Goal: Task Accomplishment & Management: Manage account settings

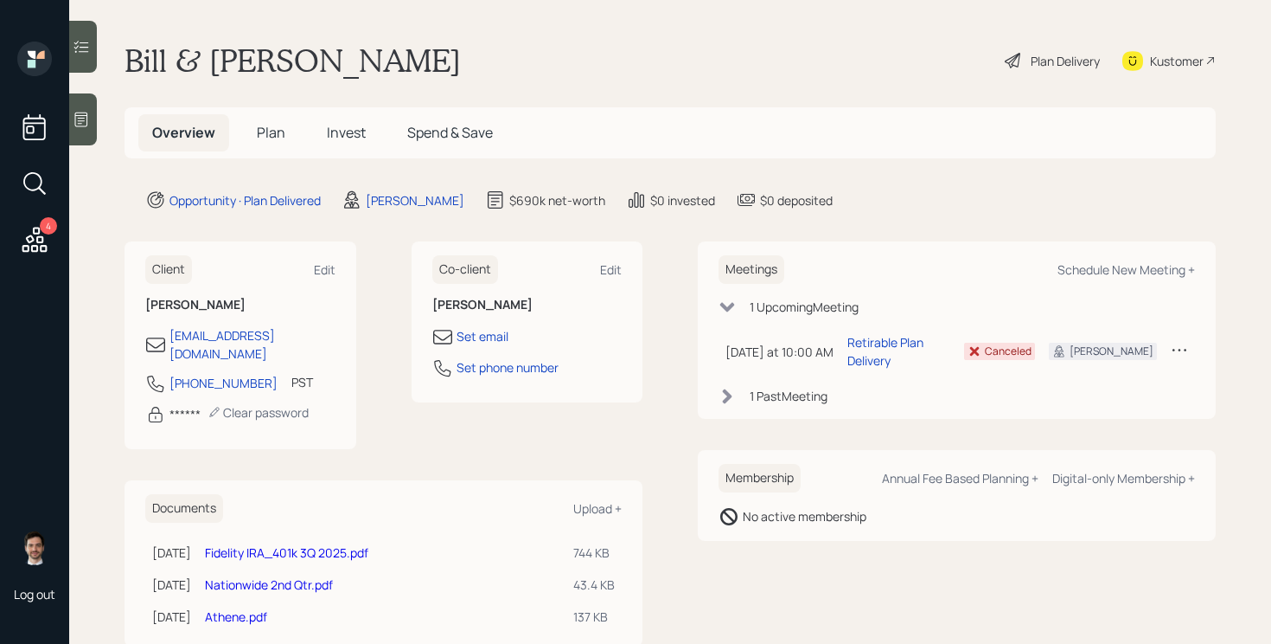
click at [272, 135] on span "Plan" at bounding box center [271, 132] width 29 height 19
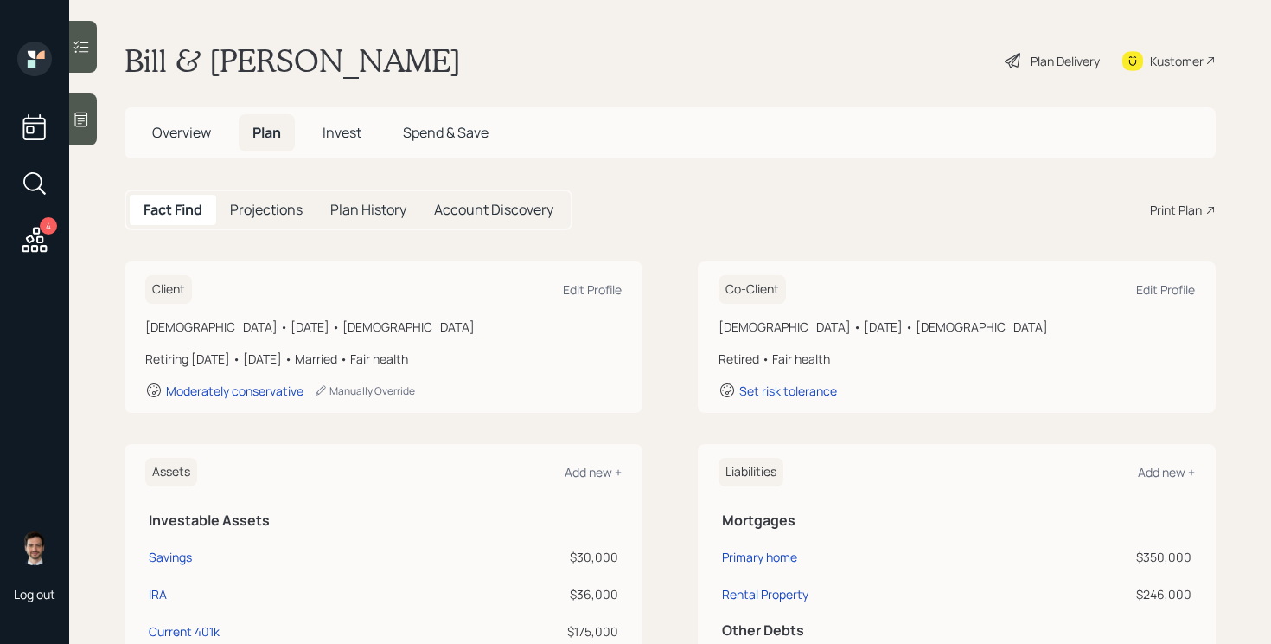
click at [1054, 64] on div "Plan Delivery" at bounding box center [1065, 61] width 69 height 18
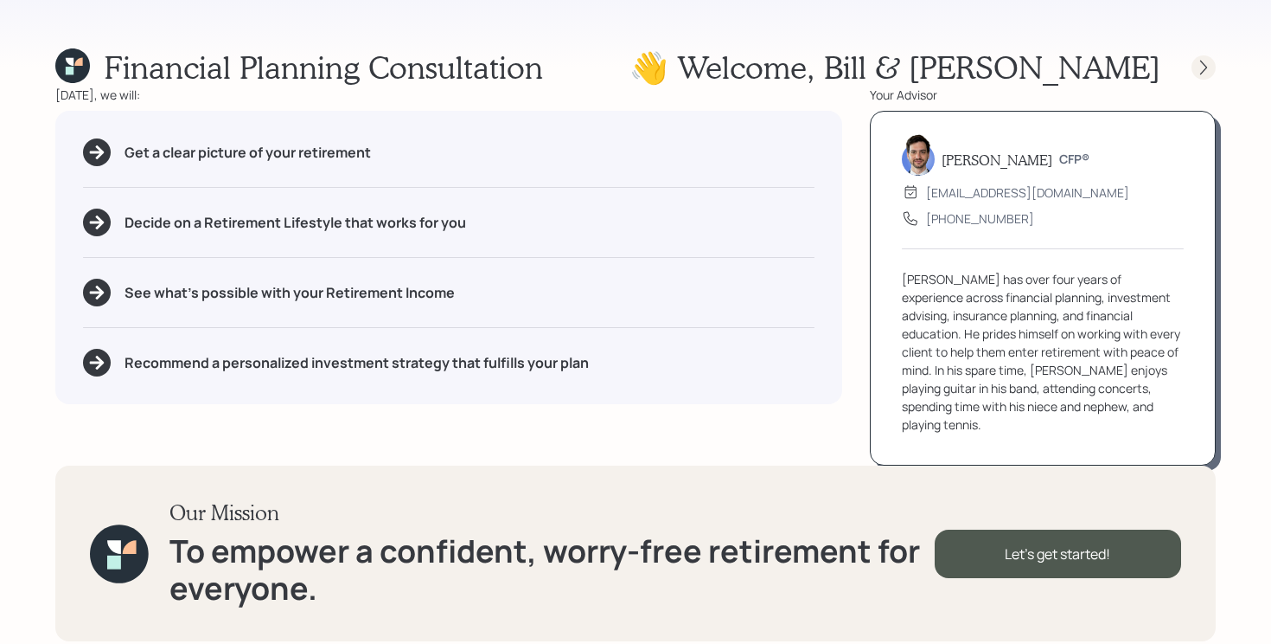
click at [1204, 62] on icon at bounding box center [1203, 67] width 17 height 17
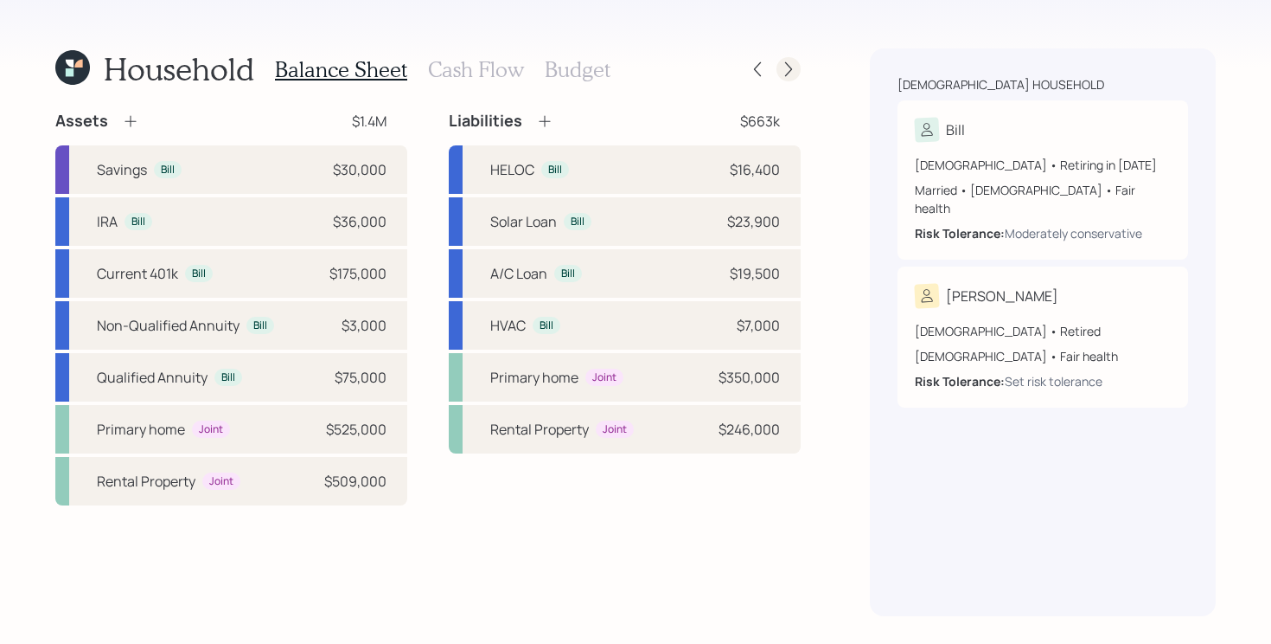
click at [793, 69] on icon at bounding box center [788, 69] width 17 height 17
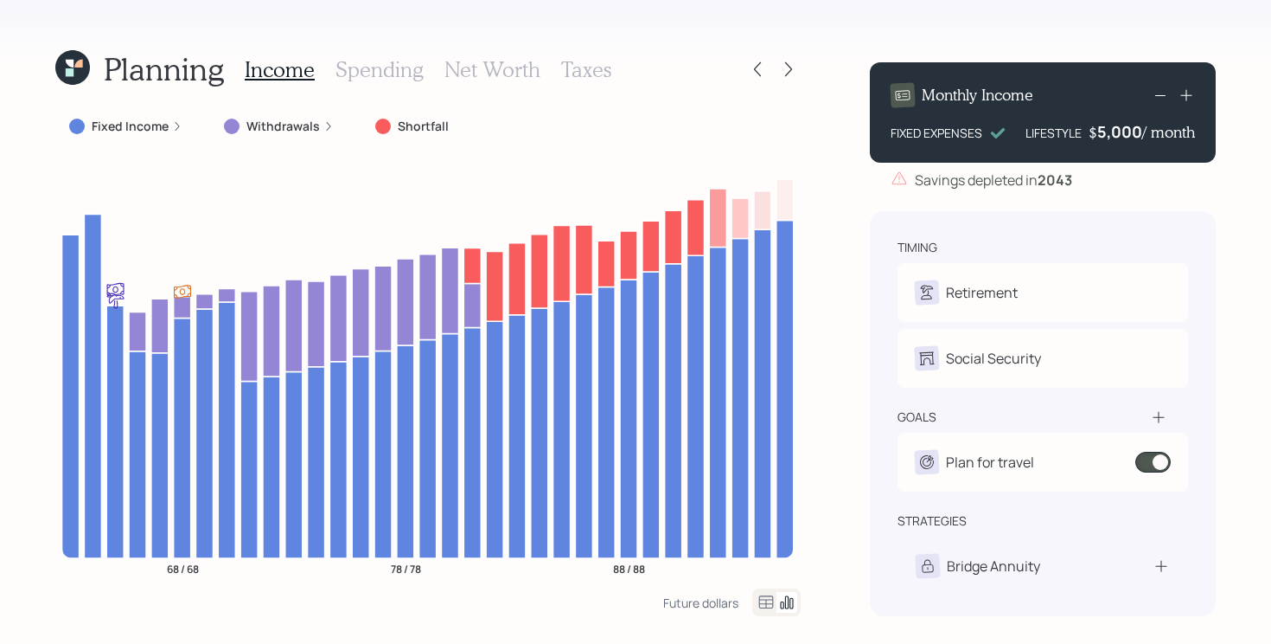
click at [793, 69] on icon at bounding box center [788, 69] width 17 height 17
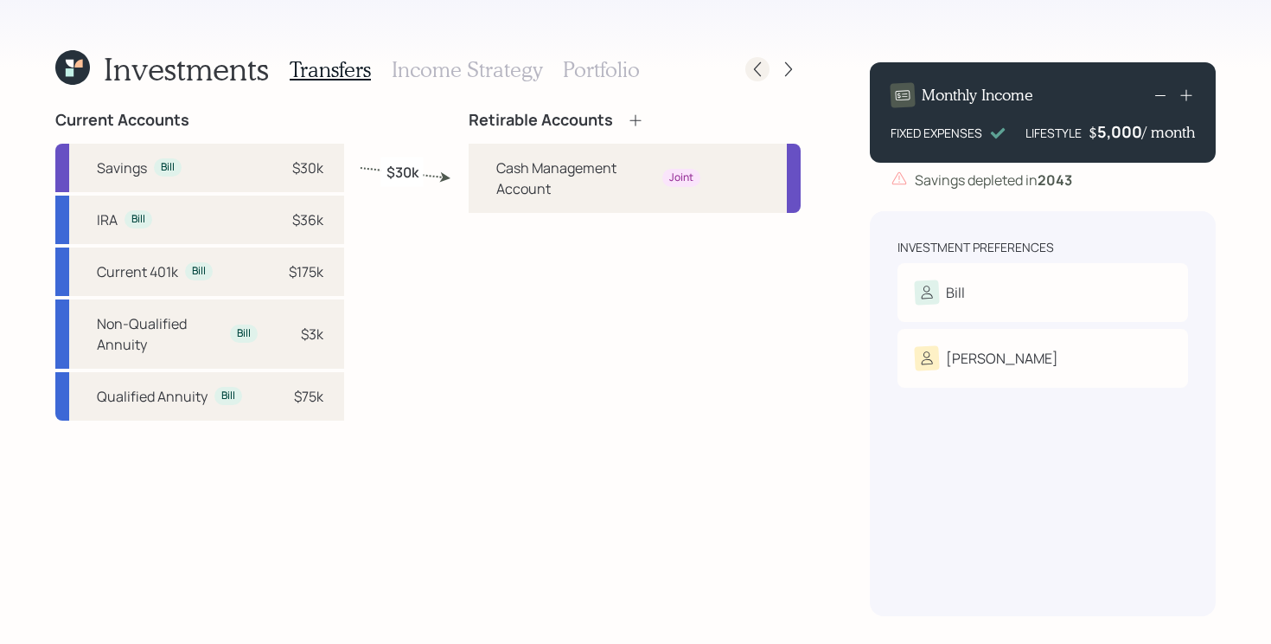
click at [753, 74] on icon at bounding box center [757, 69] width 17 height 17
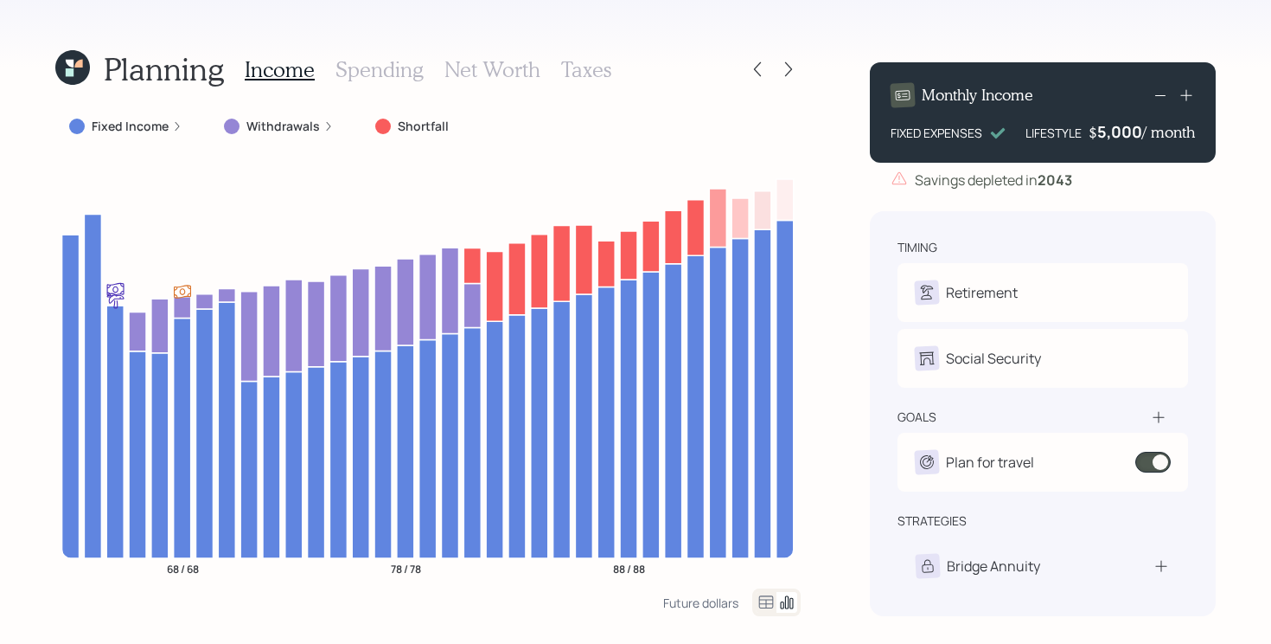
click at [153, 125] on label "Fixed Income" at bounding box center [130, 126] width 77 height 17
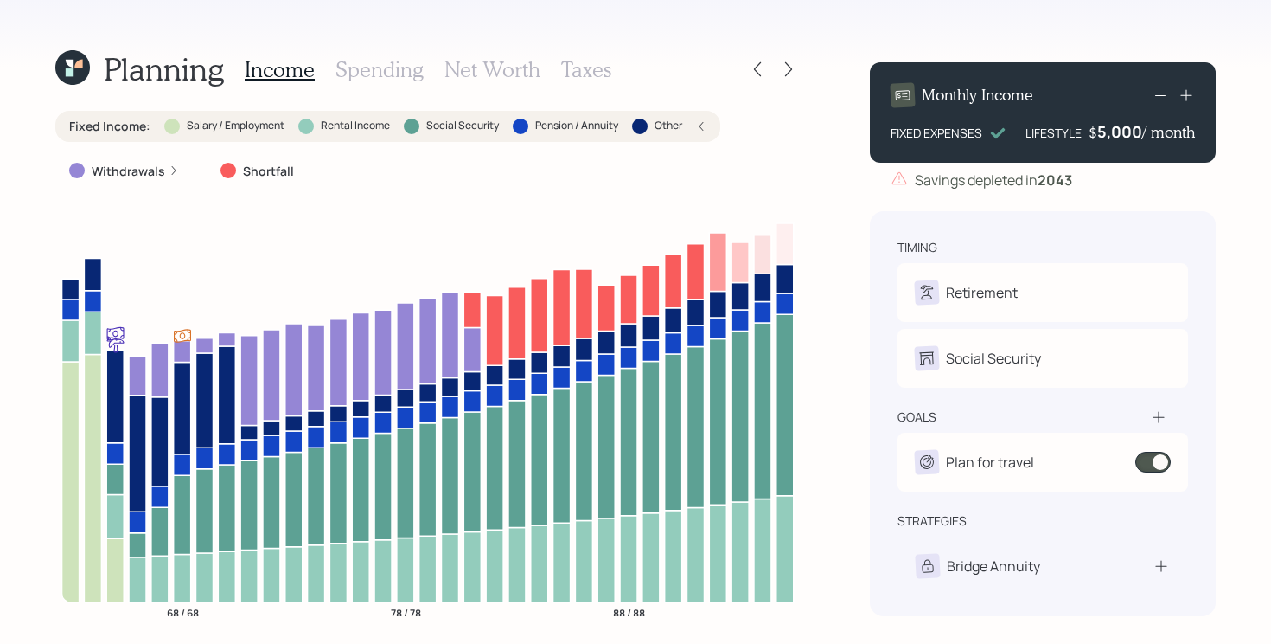
click at [129, 125] on label "Fixed Income :" at bounding box center [109, 126] width 81 height 17
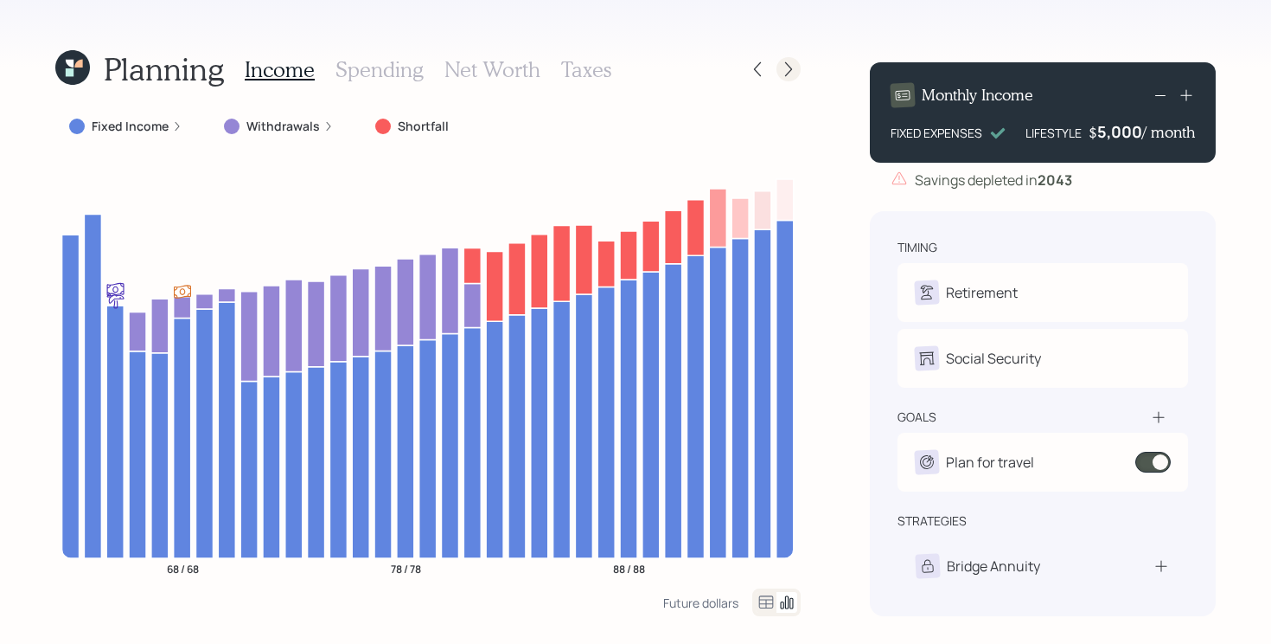
click at [787, 70] on icon at bounding box center [788, 69] width 17 height 17
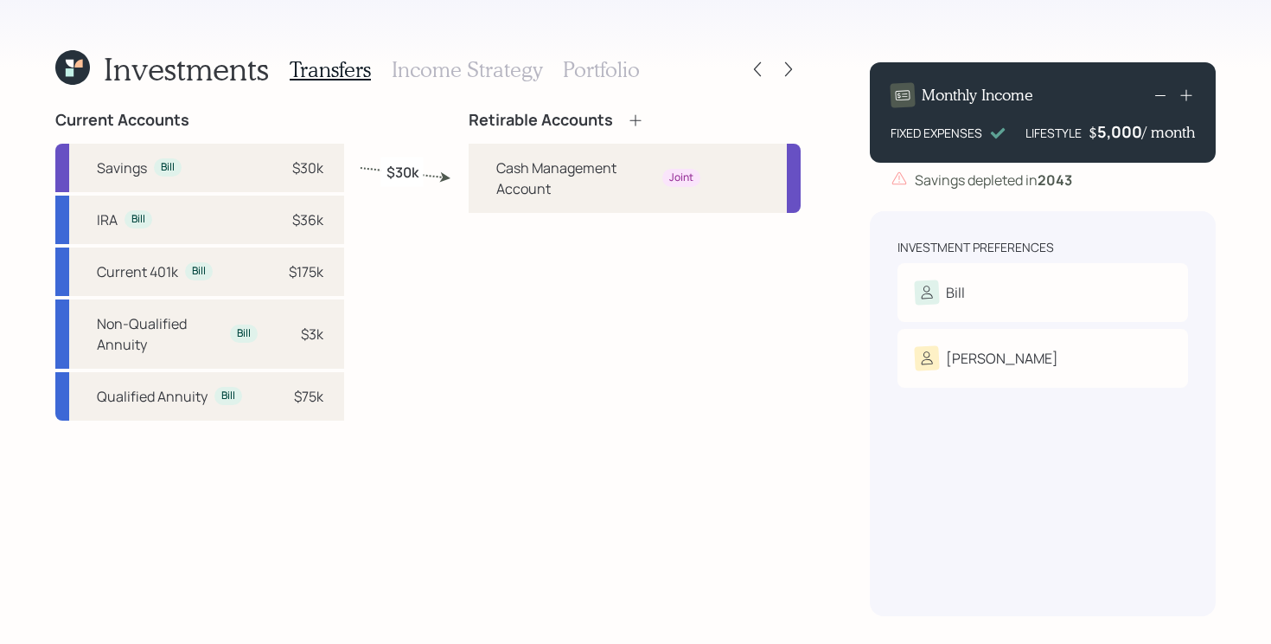
click at [787, 70] on icon at bounding box center [788, 69] width 17 height 17
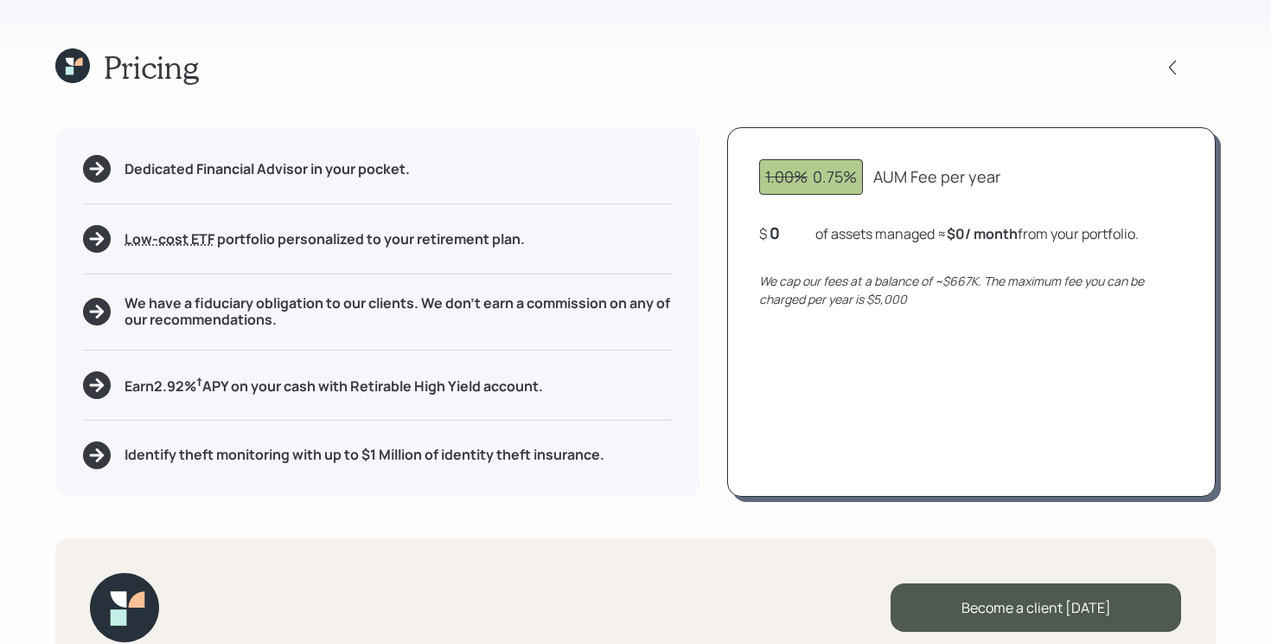
click at [1162, 55] on div at bounding box center [1188, 67] width 55 height 24
click at [1176, 67] on icon at bounding box center [1172, 67] width 17 height 17
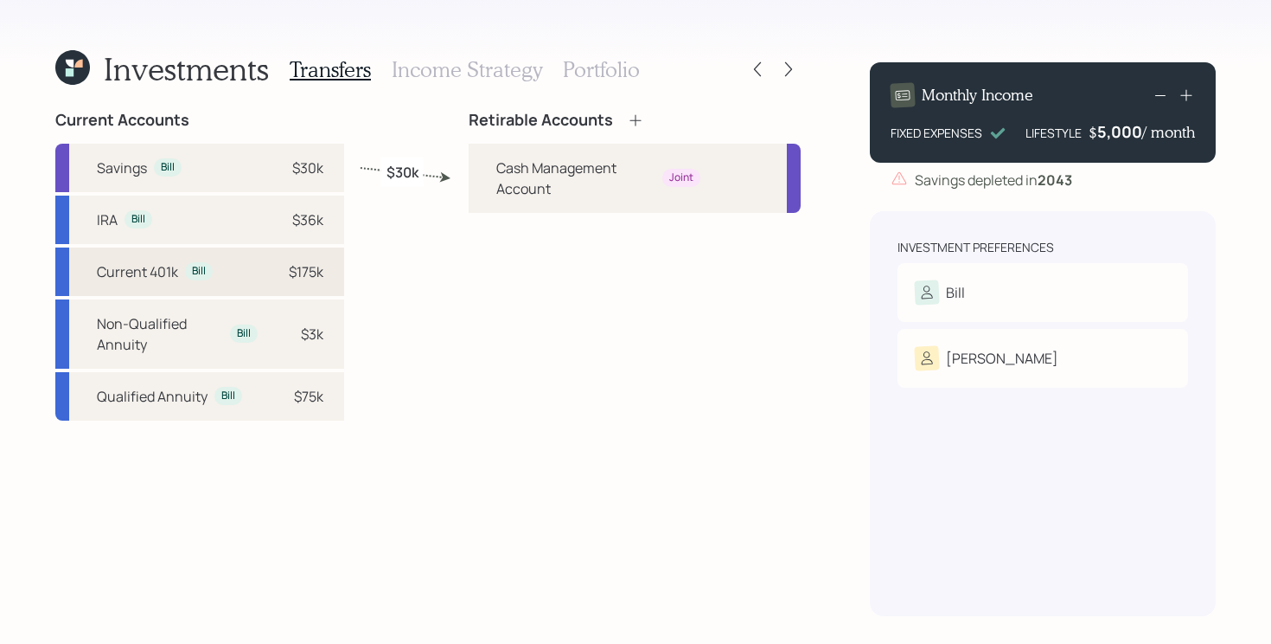
click at [240, 275] on div "Current 401k Bill $175k" at bounding box center [199, 271] width 289 height 48
click at [404, 247] on div "Current Accounts Savings Bill $30k IRA Bill $36k Current 401k Bill $175k Non-Qu…" at bounding box center [428, 363] width 746 height 505
click at [72, 69] on icon at bounding box center [70, 72] width 8 height 8
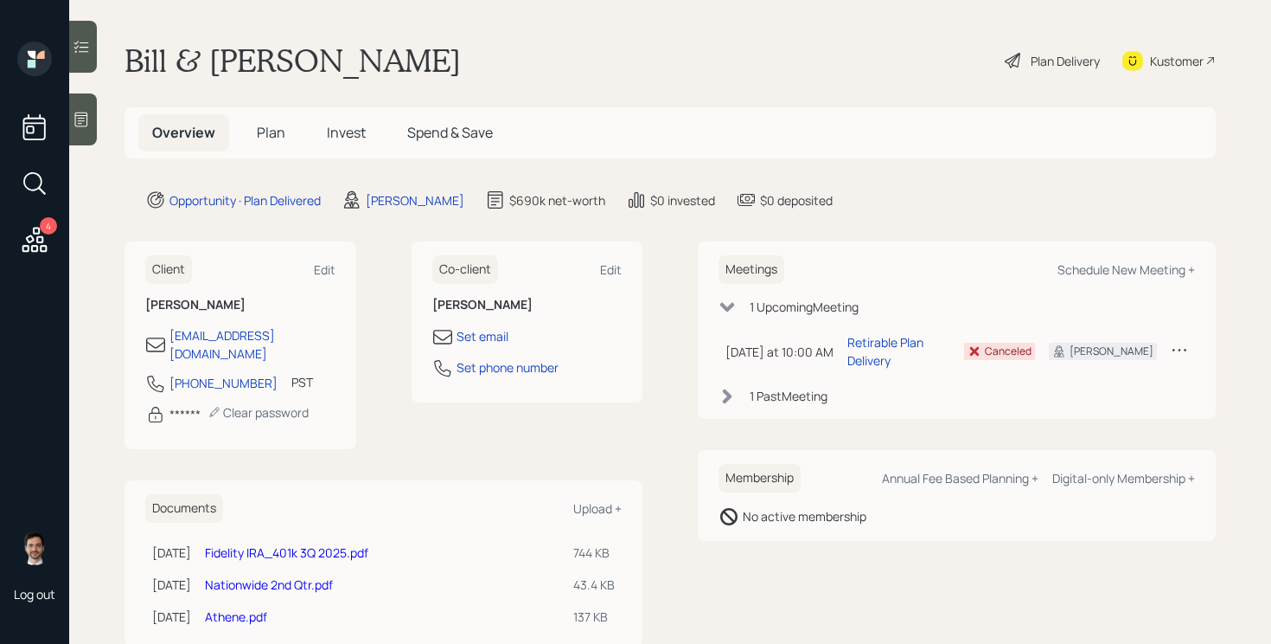
click at [276, 131] on span "Plan" at bounding box center [271, 132] width 29 height 19
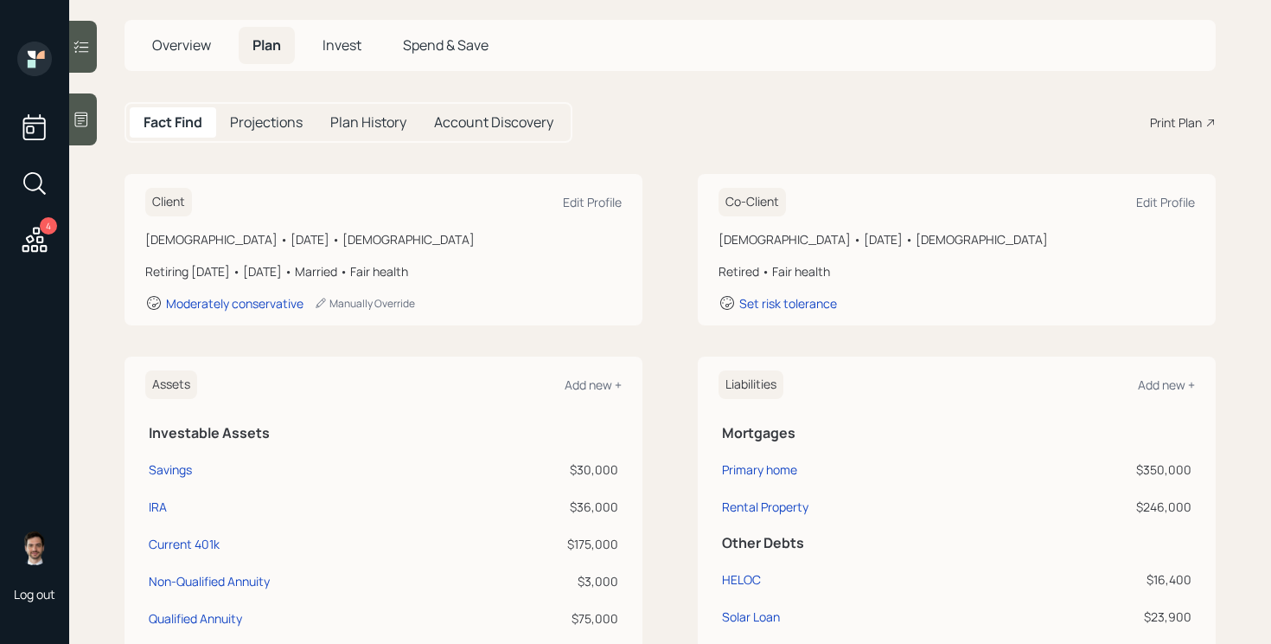
scroll to position [60, 0]
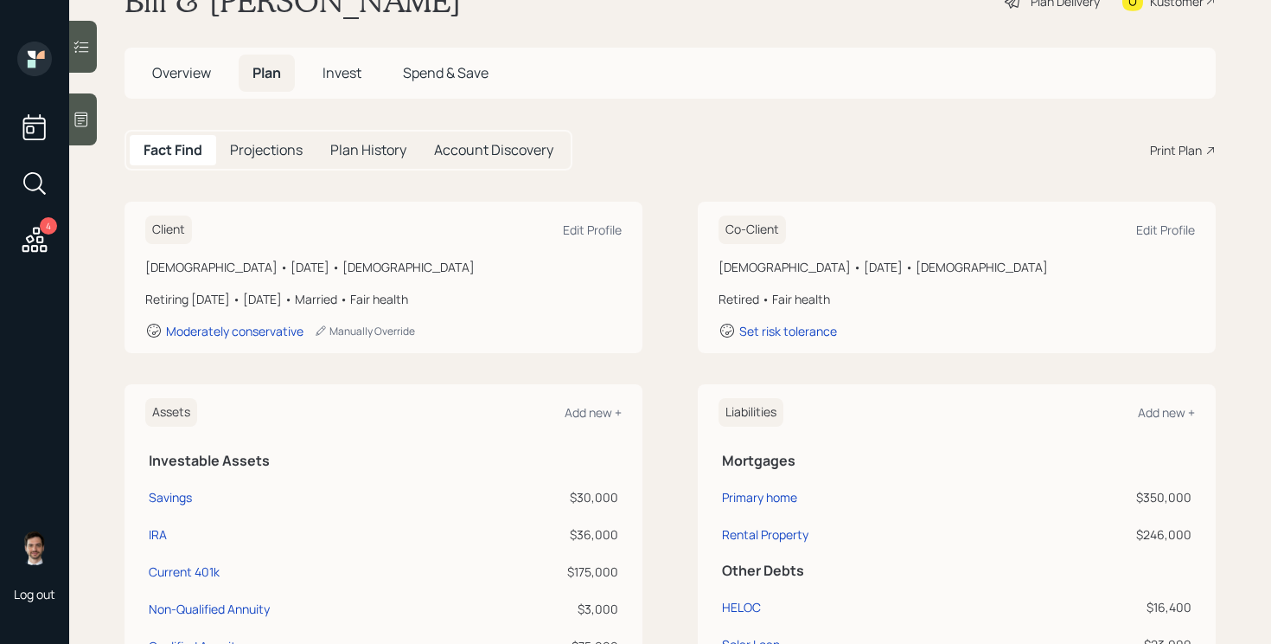
click at [196, 70] on span "Overview" at bounding box center [181, 72] width 59 height 19
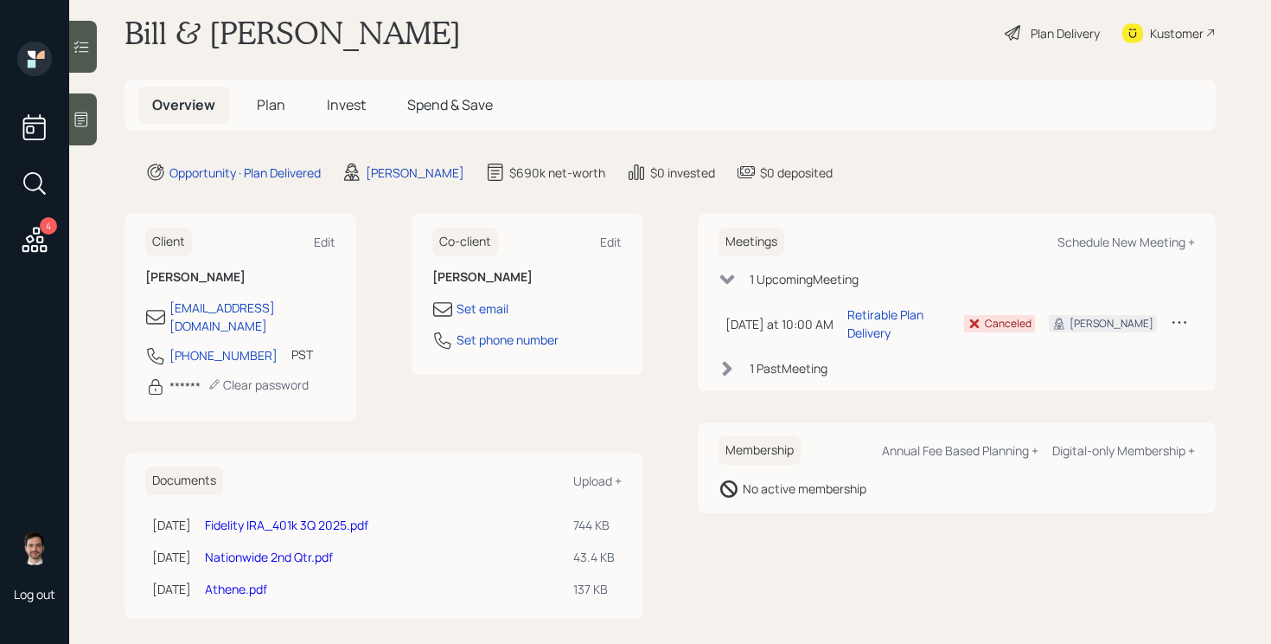
click at [268, 106] on span "Plan" at bounding box center [271, 104] width 29 height 19
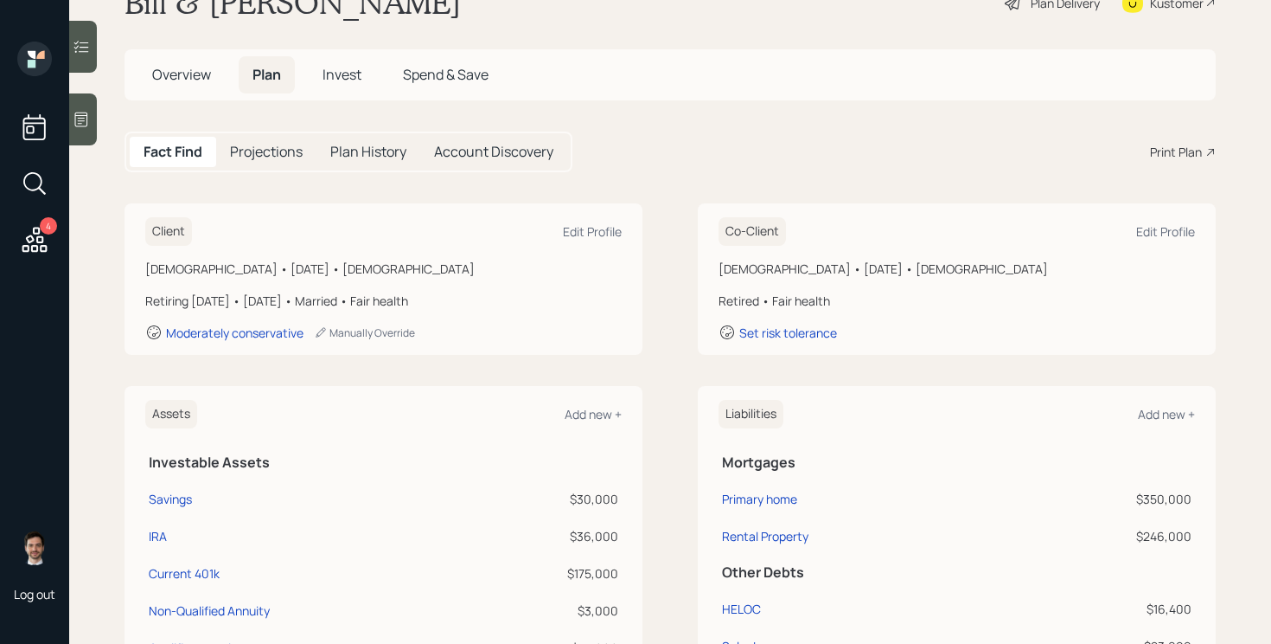
scroll to position [29, 0]
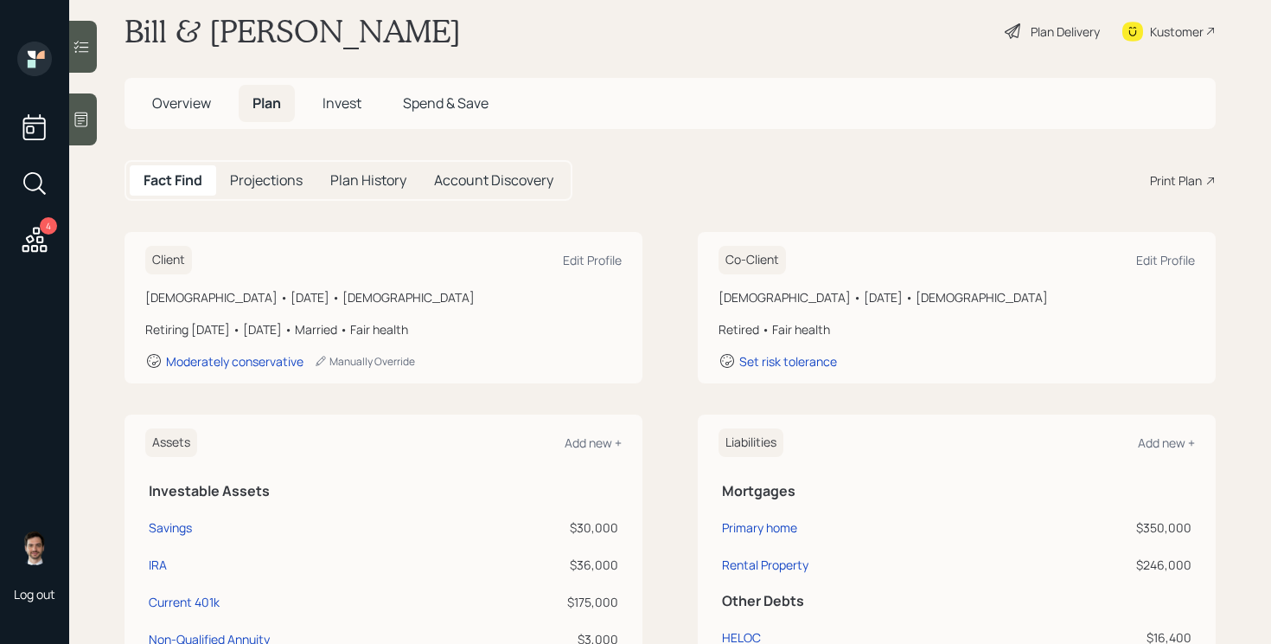
click at [1052, 31] on div "Plan Delivery" at bounding box center [1065, 31] width 69 height 18
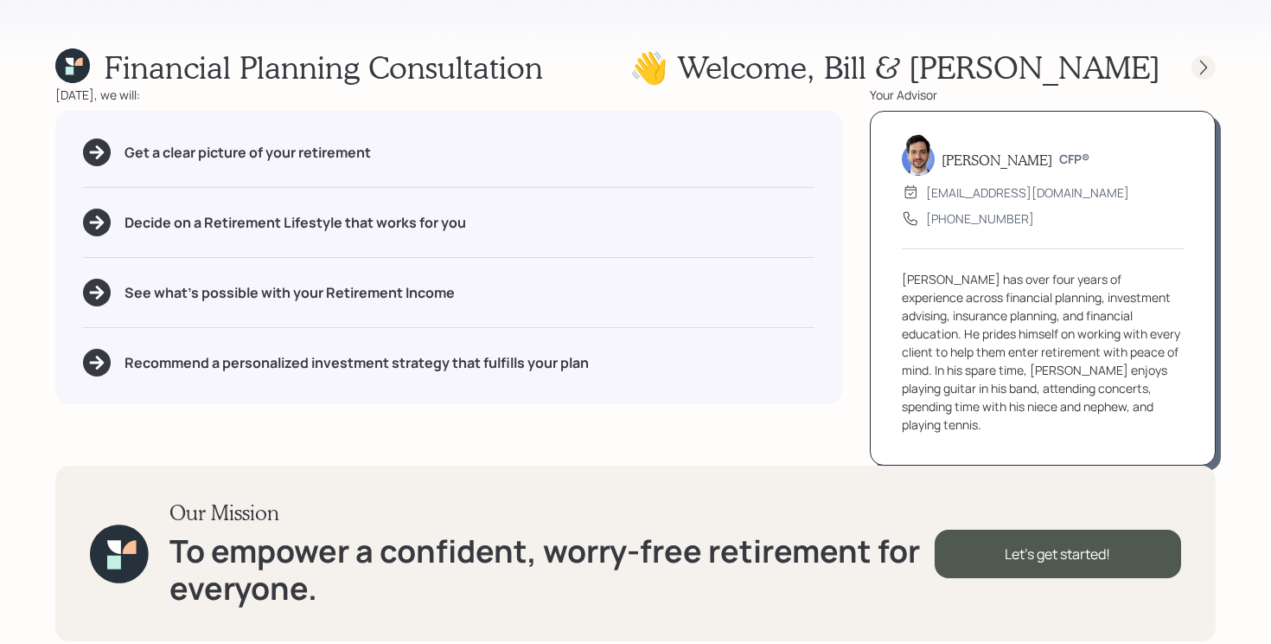
click at [1200, 59] on icon at bounding box center [1203, 67] width 17 height 17
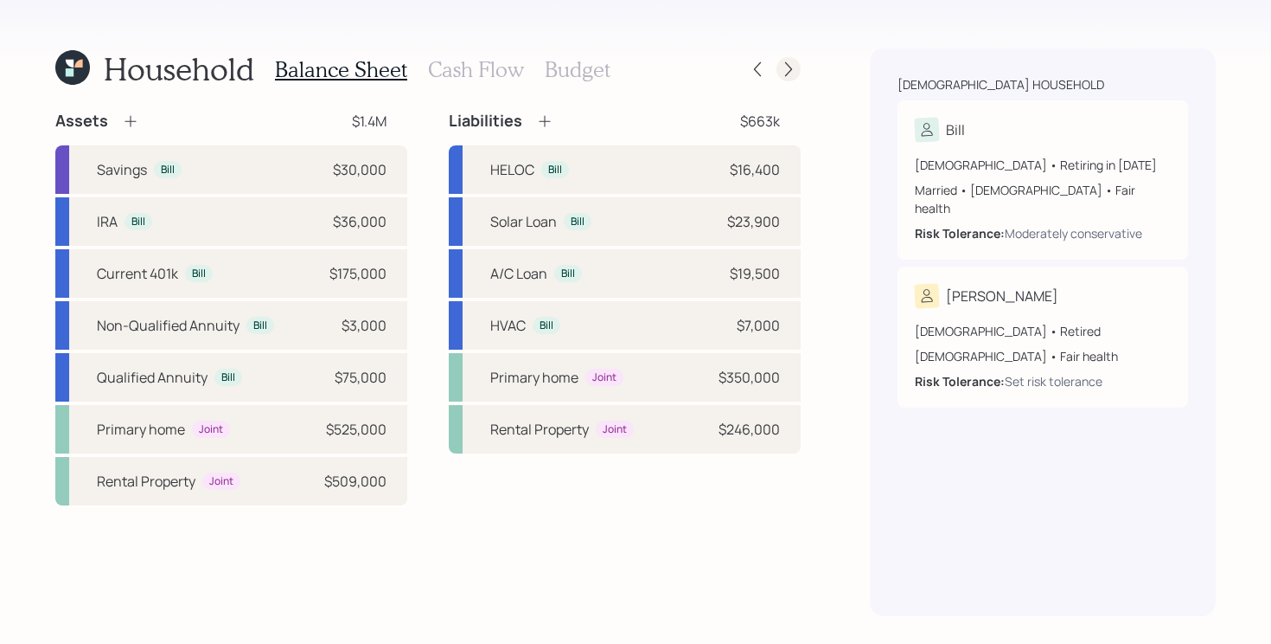
click at [790, 67] on icon at bounding box center [788, 69] width 7 height 15
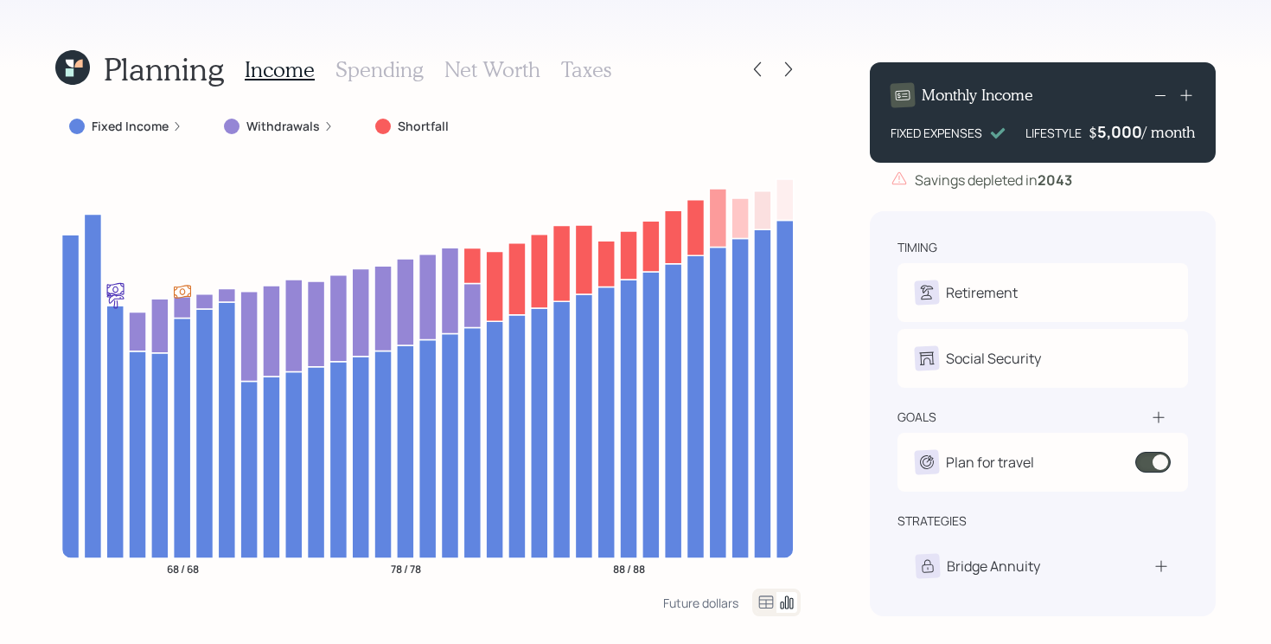
click at [790, 67] on icon at bounding box center [788, 69] width 7 height 15
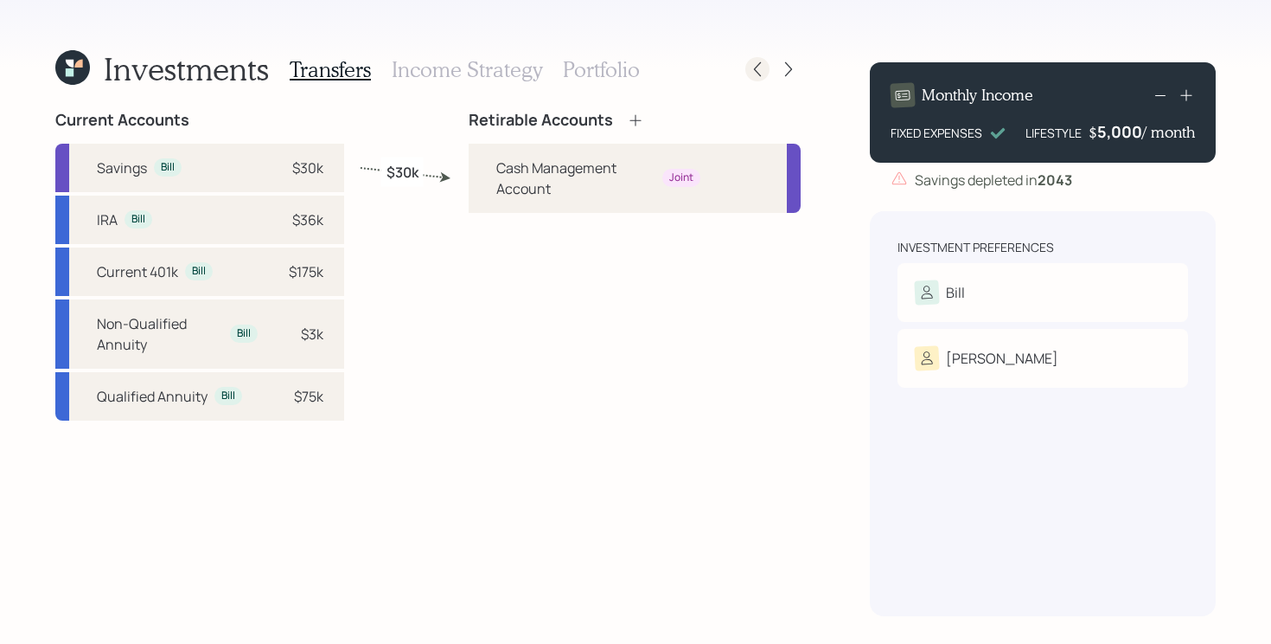
click at [755, 74] on icon at bounding box center [757, 69] width 17 height 17
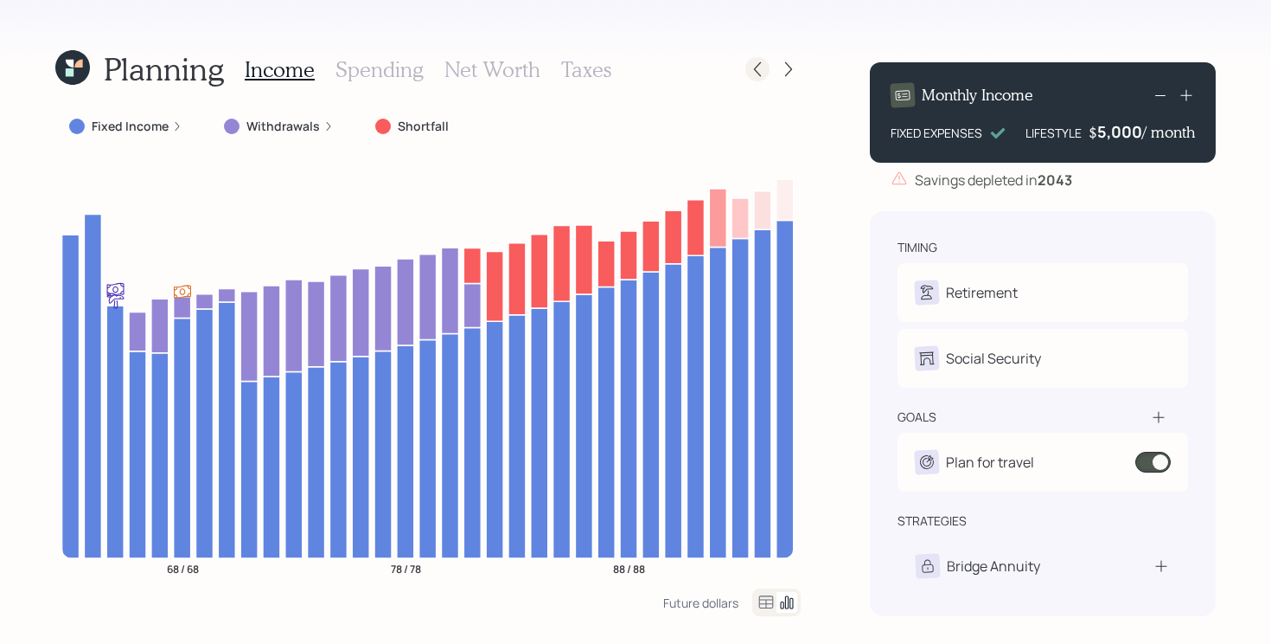
click at [755, 74] on icon at bounding box center [757, 69] width 17 height 17
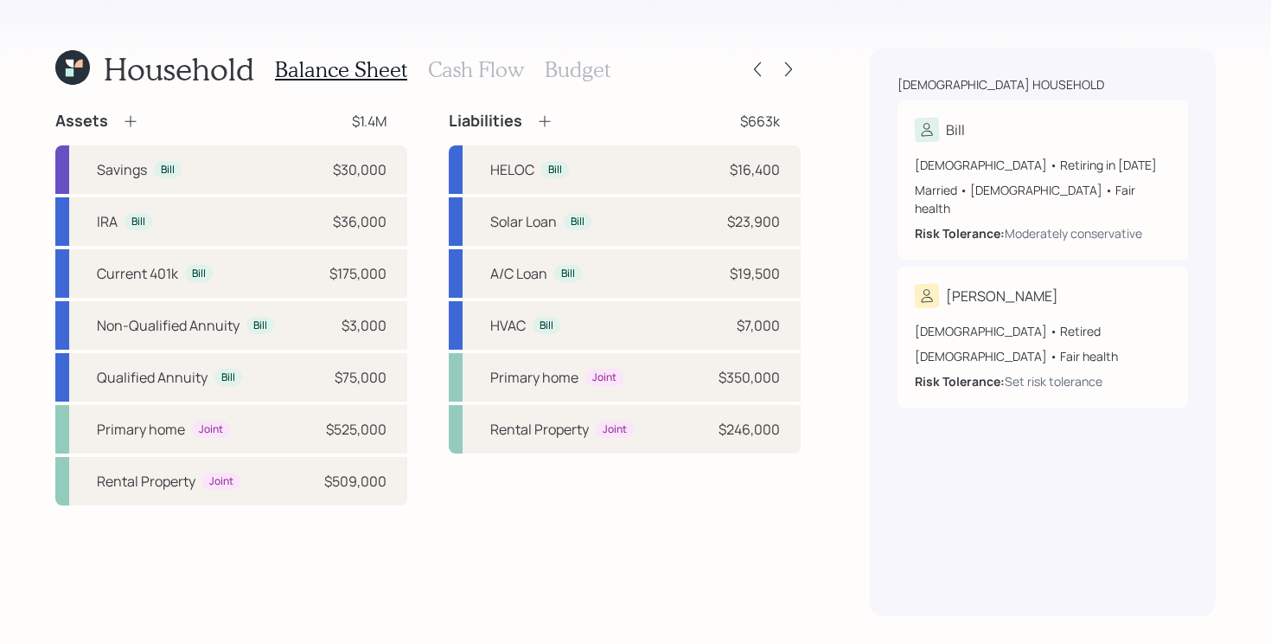
click at [492, 74] on h3 "Cash Flow" at bounding box center [476, 69] width 96 height 25
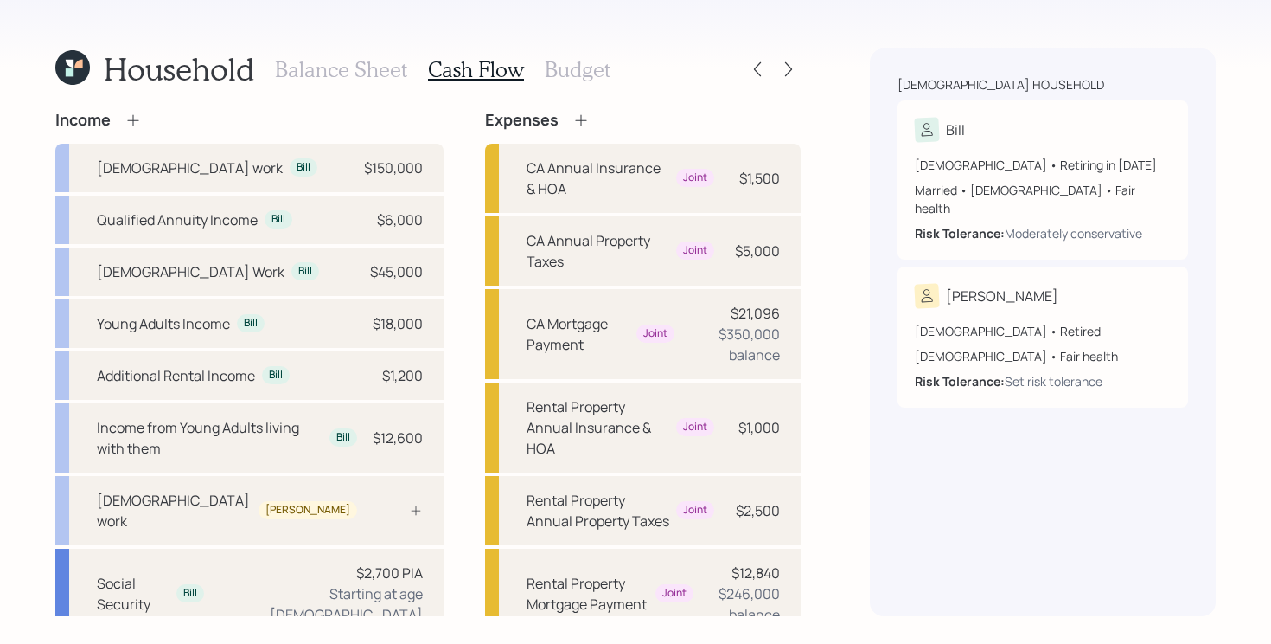
click at [581, 70] on h3 "Budget" at bounding box center [578, 69] width 66 height 25
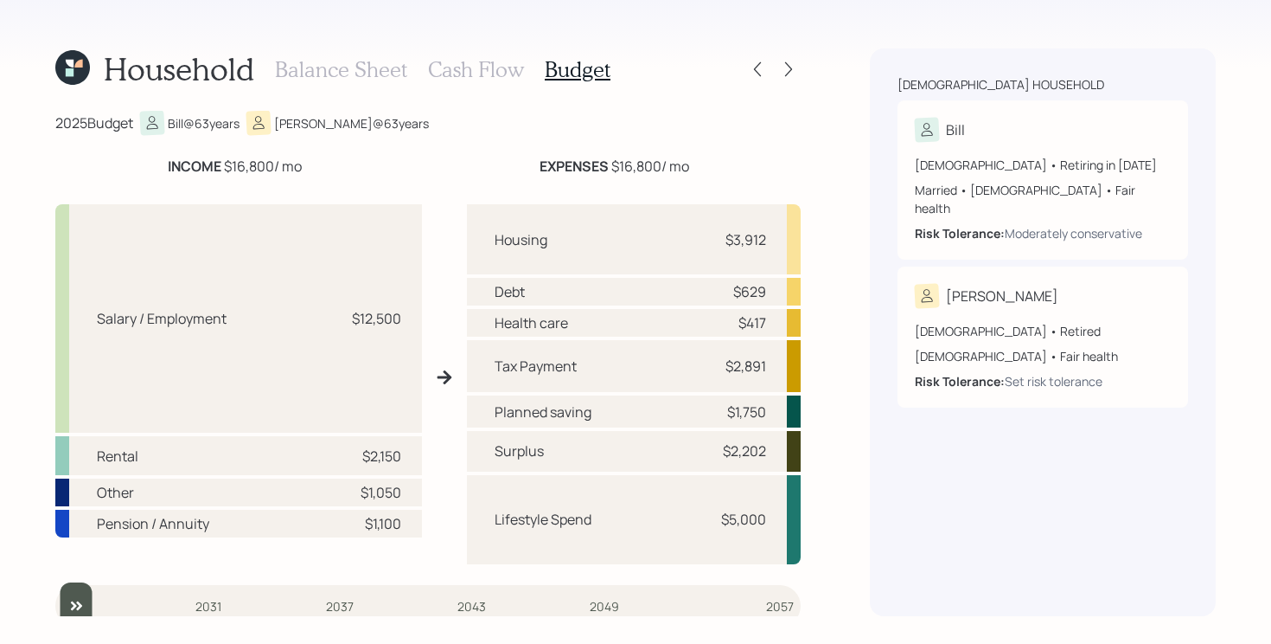
scroll to position [13, 0]
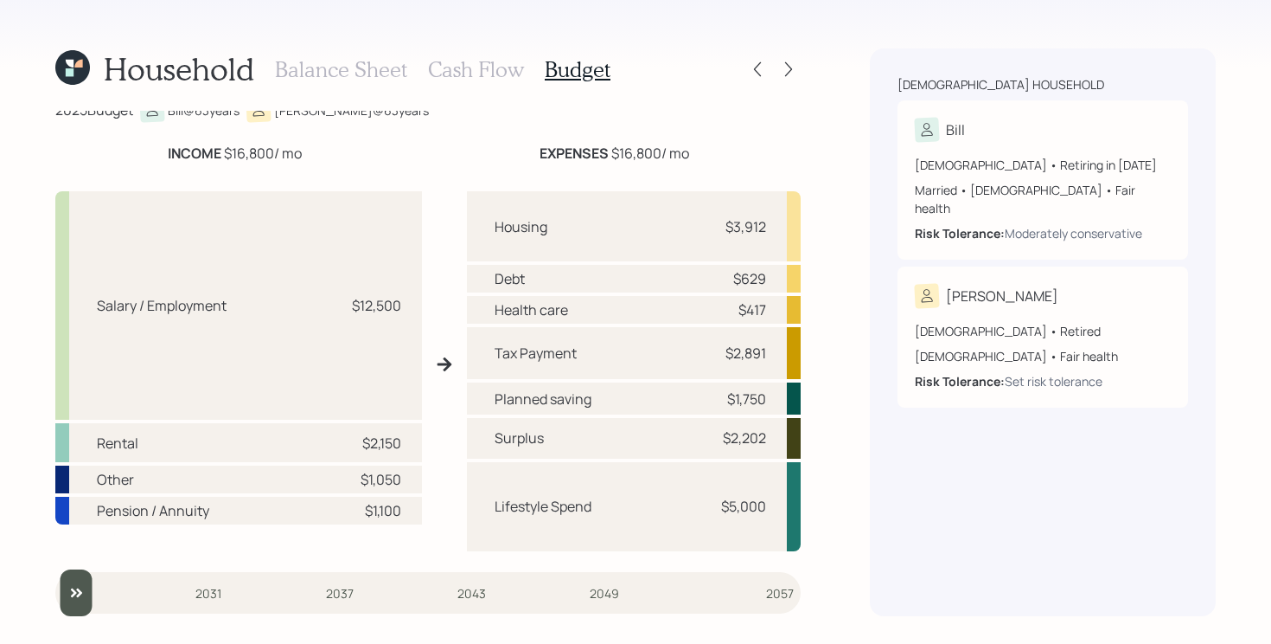
click at [75, 49] on div "Household Balance Sheet Cash Flow Budget" at bounding box center [332, 69] width 555 height 42
click at [75, 54] on icon at bounding box center [72, 67] width 35 height 35
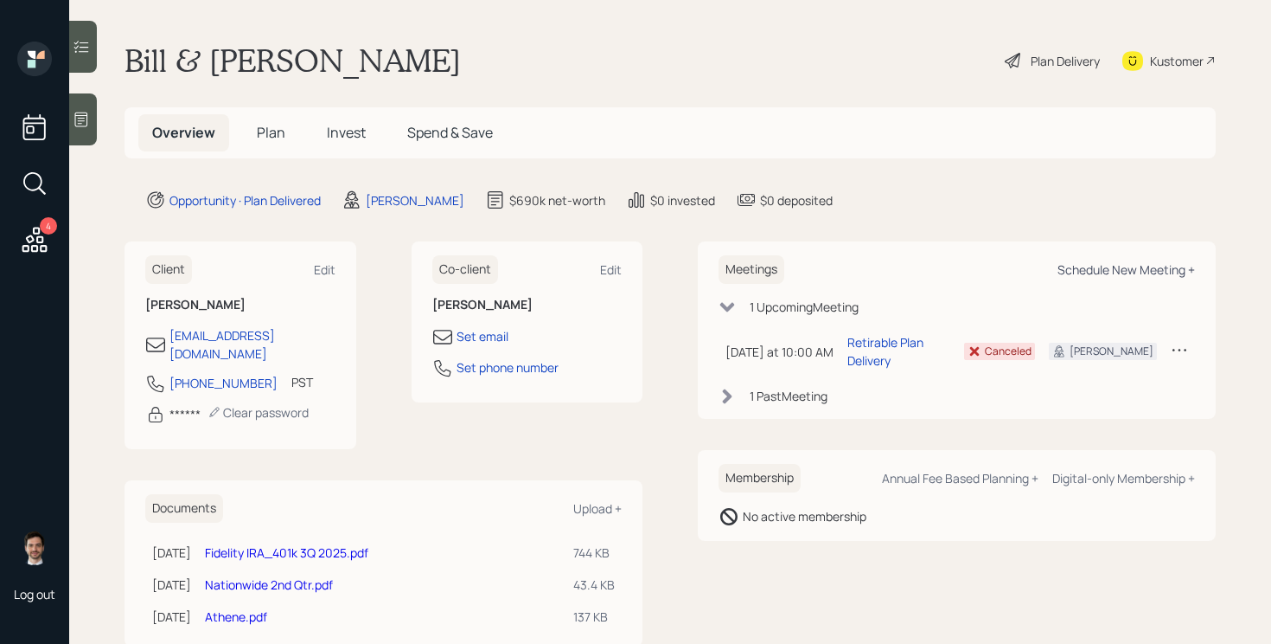
click at [1162, 264] on div "Schedule New Meeting +" at bounding box center [1127, 269] width 138 height 16
select select "ef6b64e1-8f62-4a74-b865-a7df4b35b836"
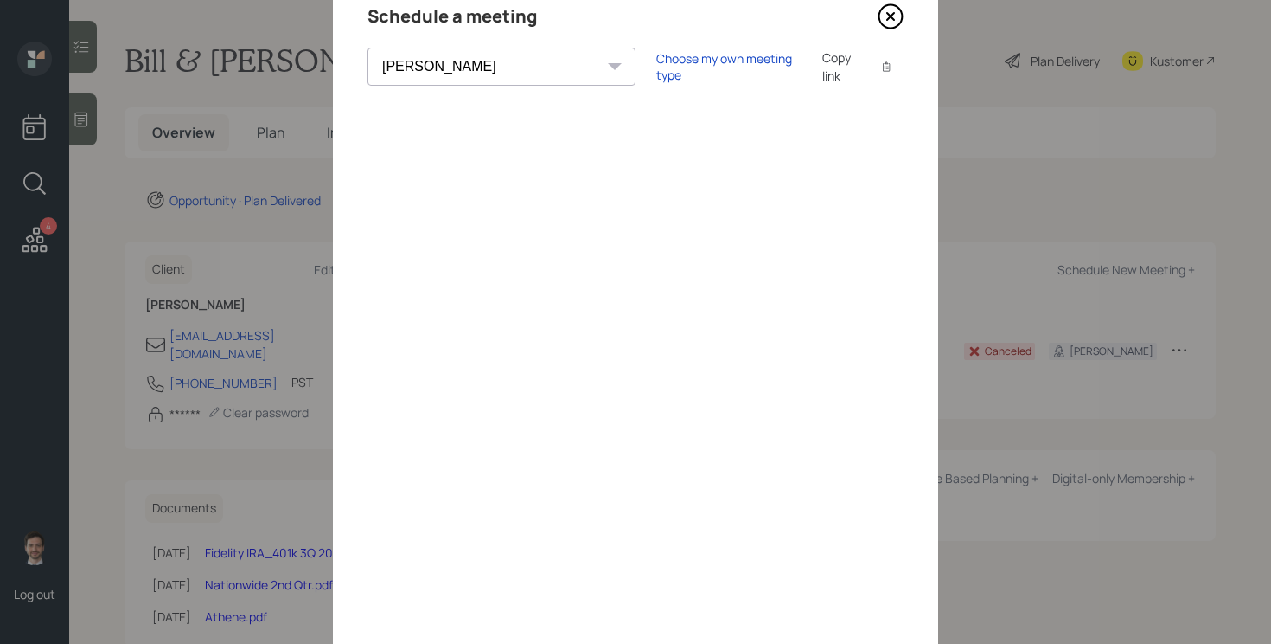
scroll to position [87, 0]
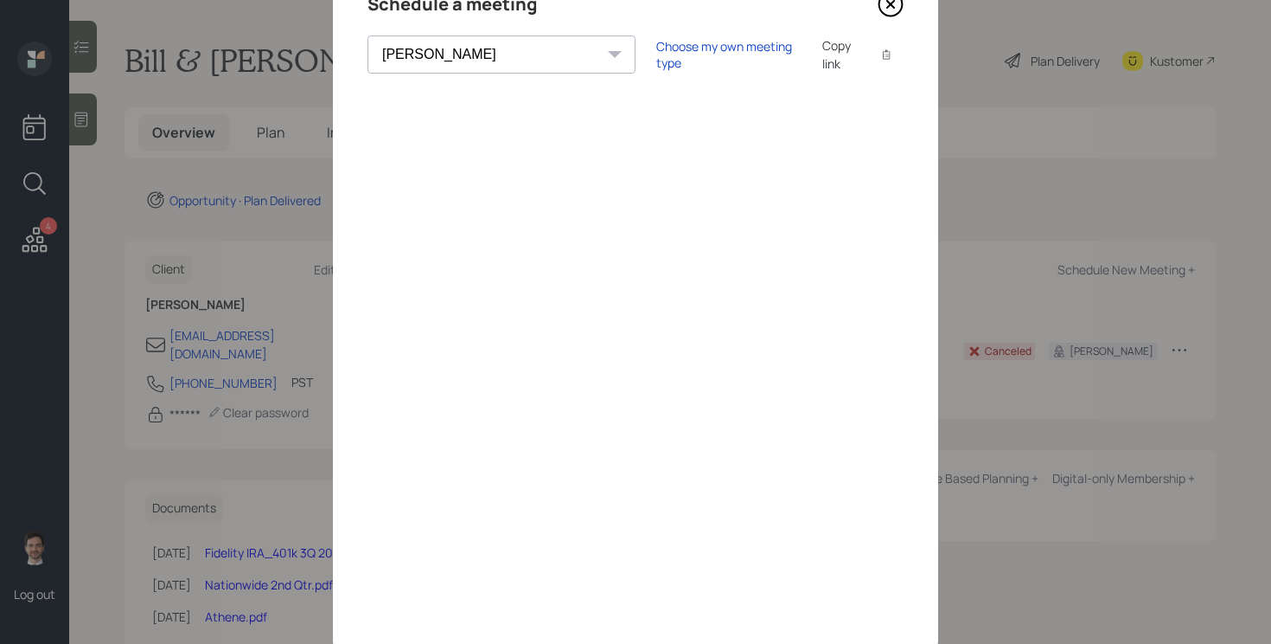
click at [886, 11] on icon at bounding box center [891, 4] width 26 height 26
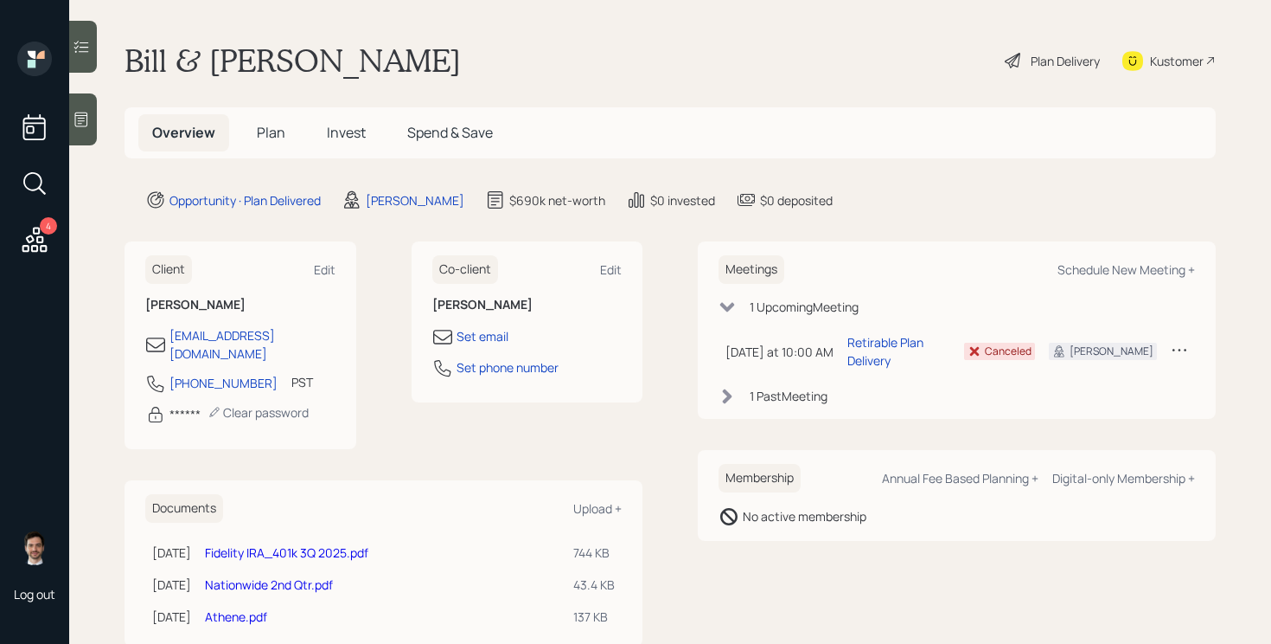
click at [32, 247] on icon at bounding box center [34, 239] width 25 height 25
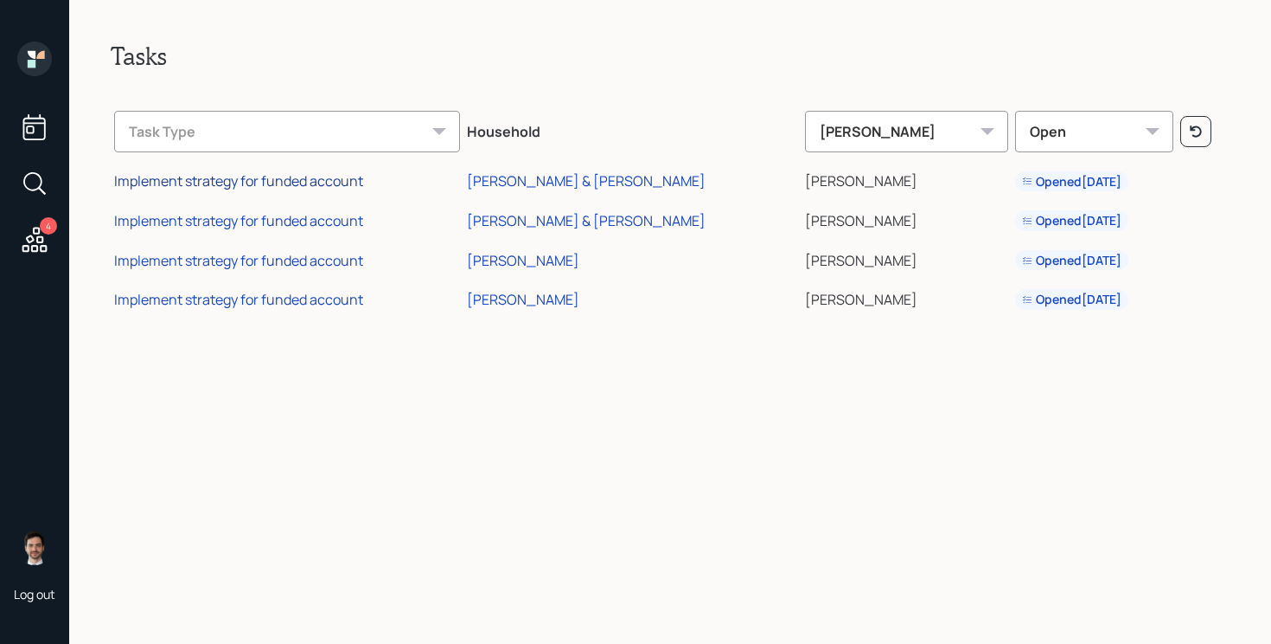
click at [305, 178] on div "Implement strategy for funded account" at bounding box center [238, 180] width 249 height 19
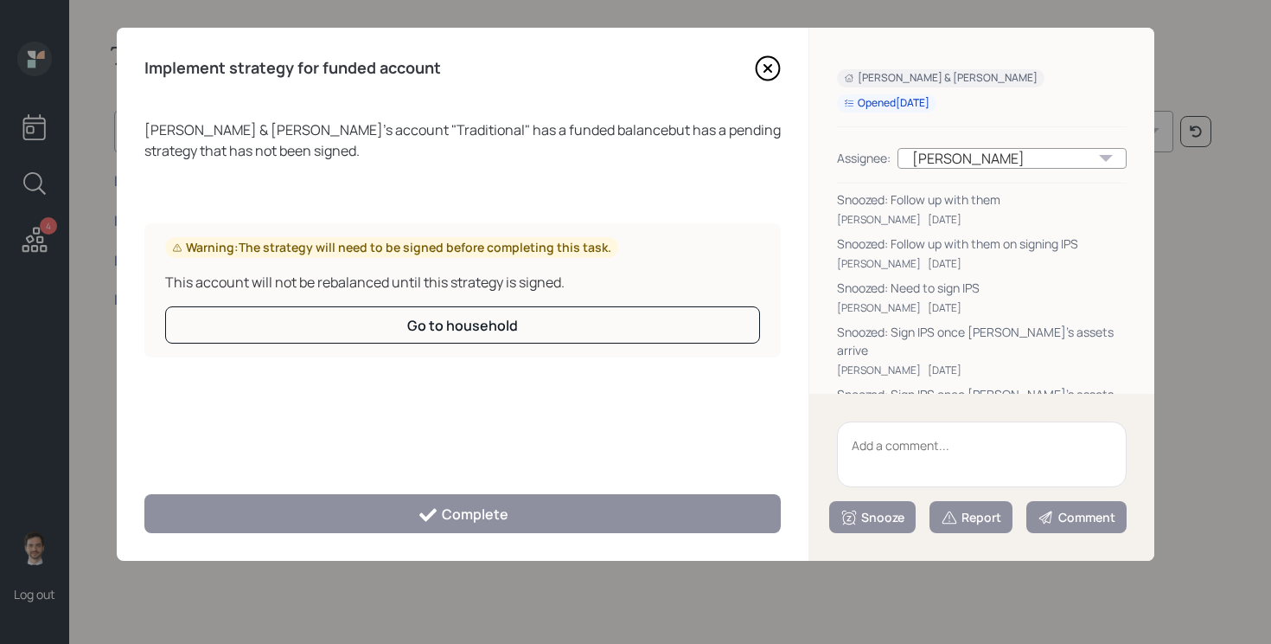
click at [768, 69] on icon at bounding box center [768, 68] width 26 height 26
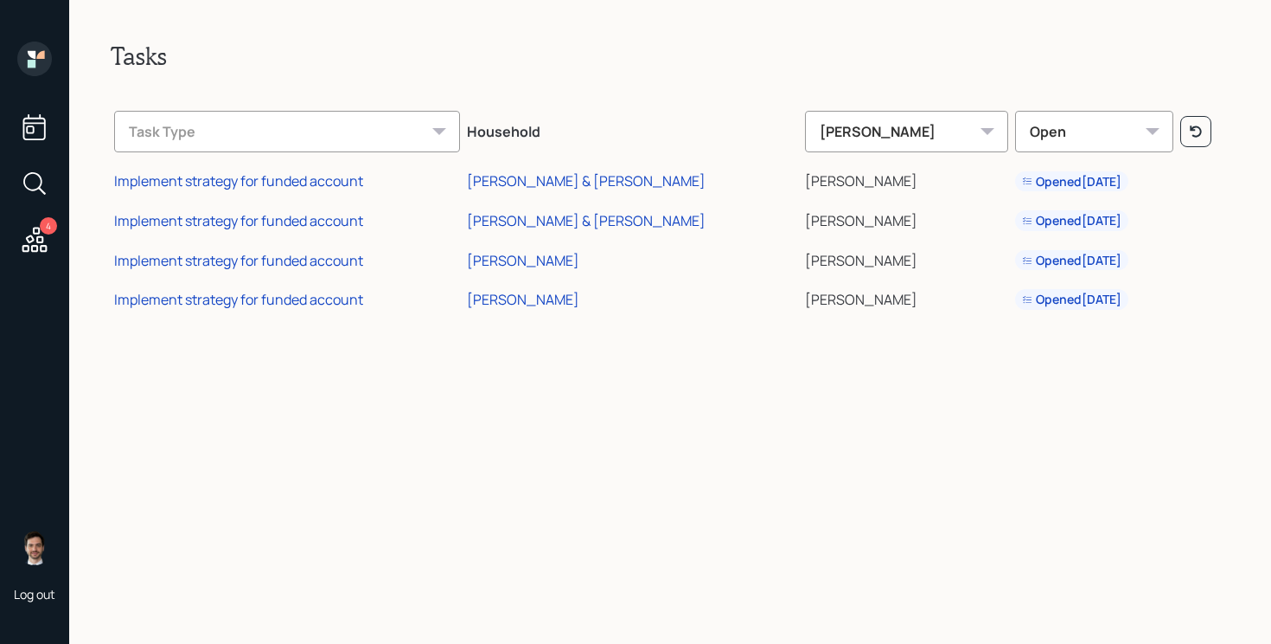
click at [40, 48] on icon at bounding box center [34, 59] width 35 height 35
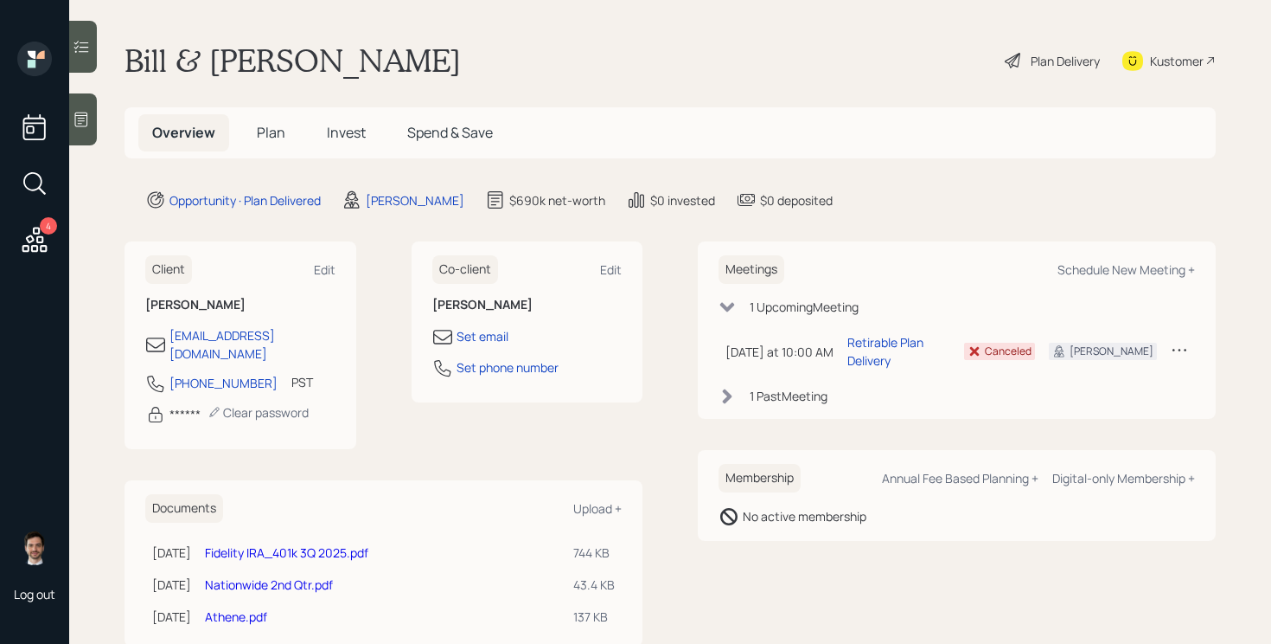
click at [271, 133] on span "Plan" at bounding box center [271, 132] width 29 height 19
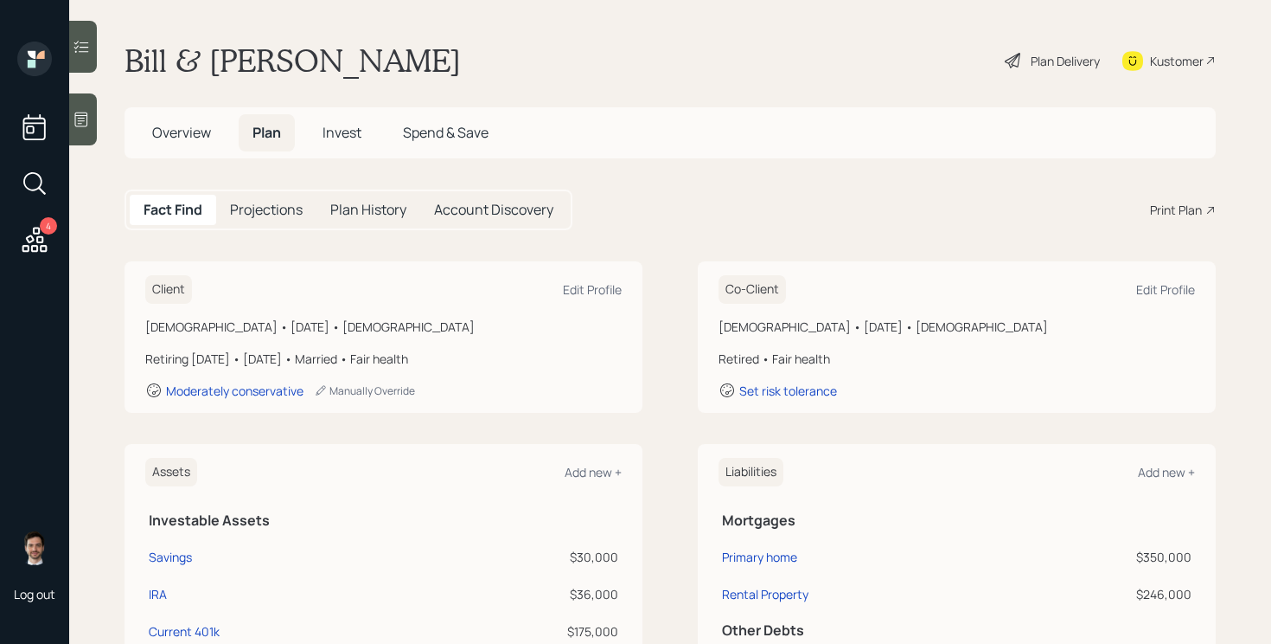
click at [185, 144] on h5 "Overview" at bounding box center [181, 132] width 86 height 37
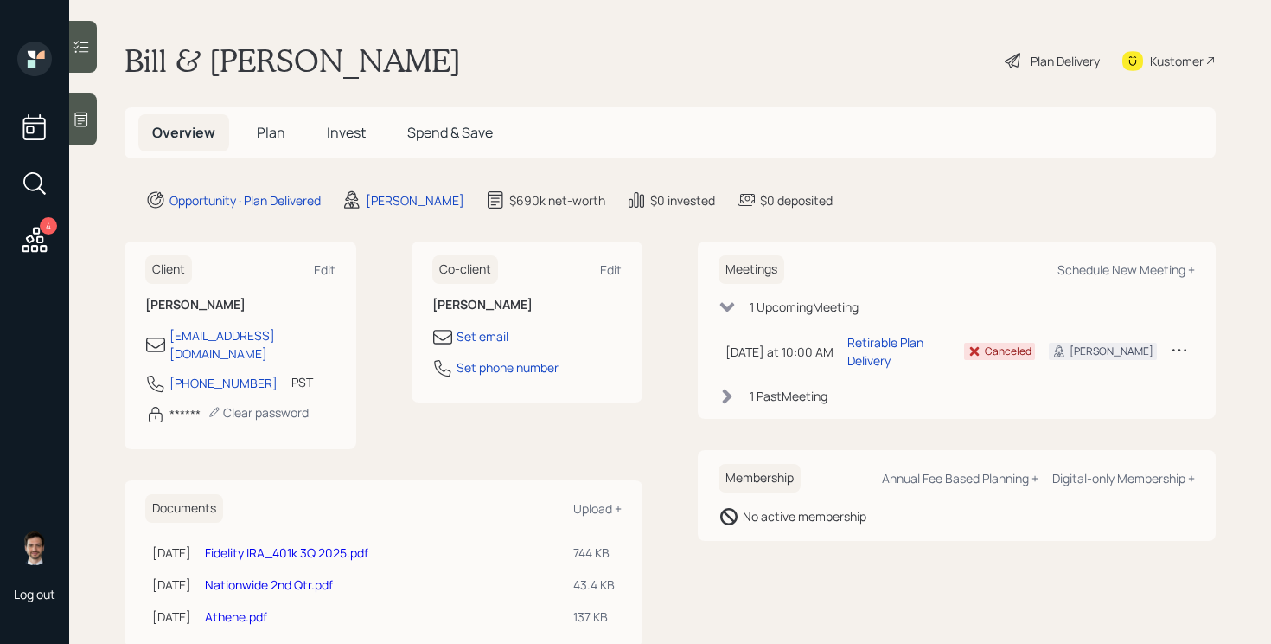
scroll to position [28, 0]
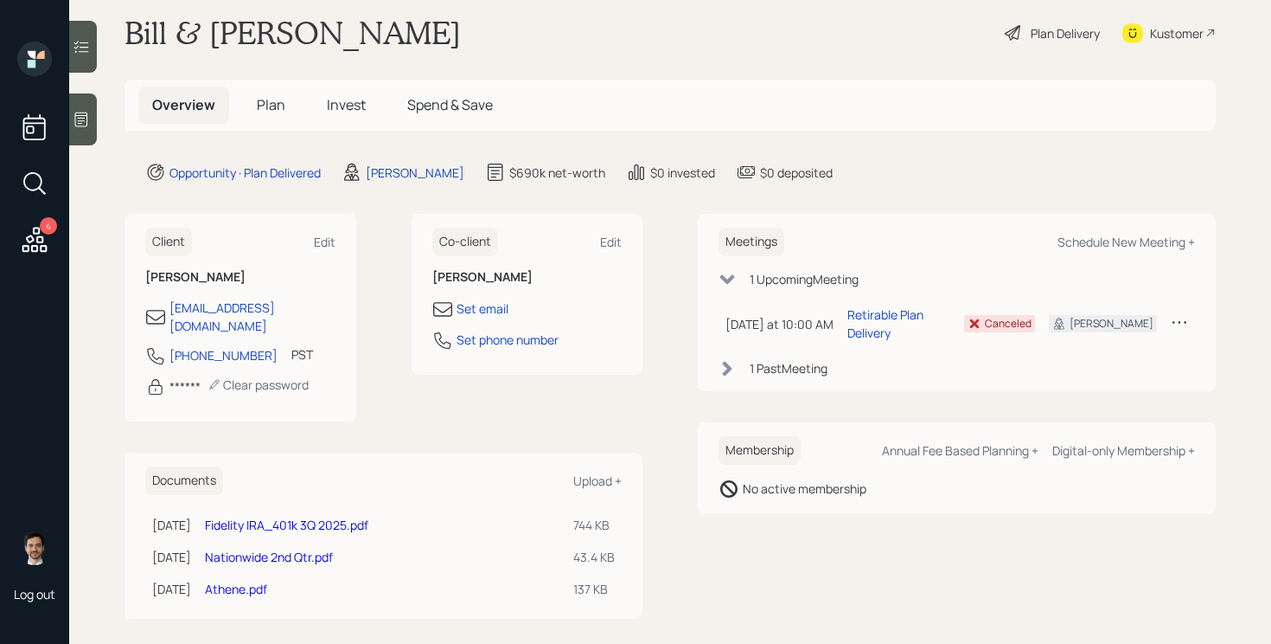
click at [325, 516] on link "Fidelity IRA_401k 3Q 2025.pdf" at bounding box center [286, 524] width 163 height 16
